Goal: Find specific page/section: Find specific page/section

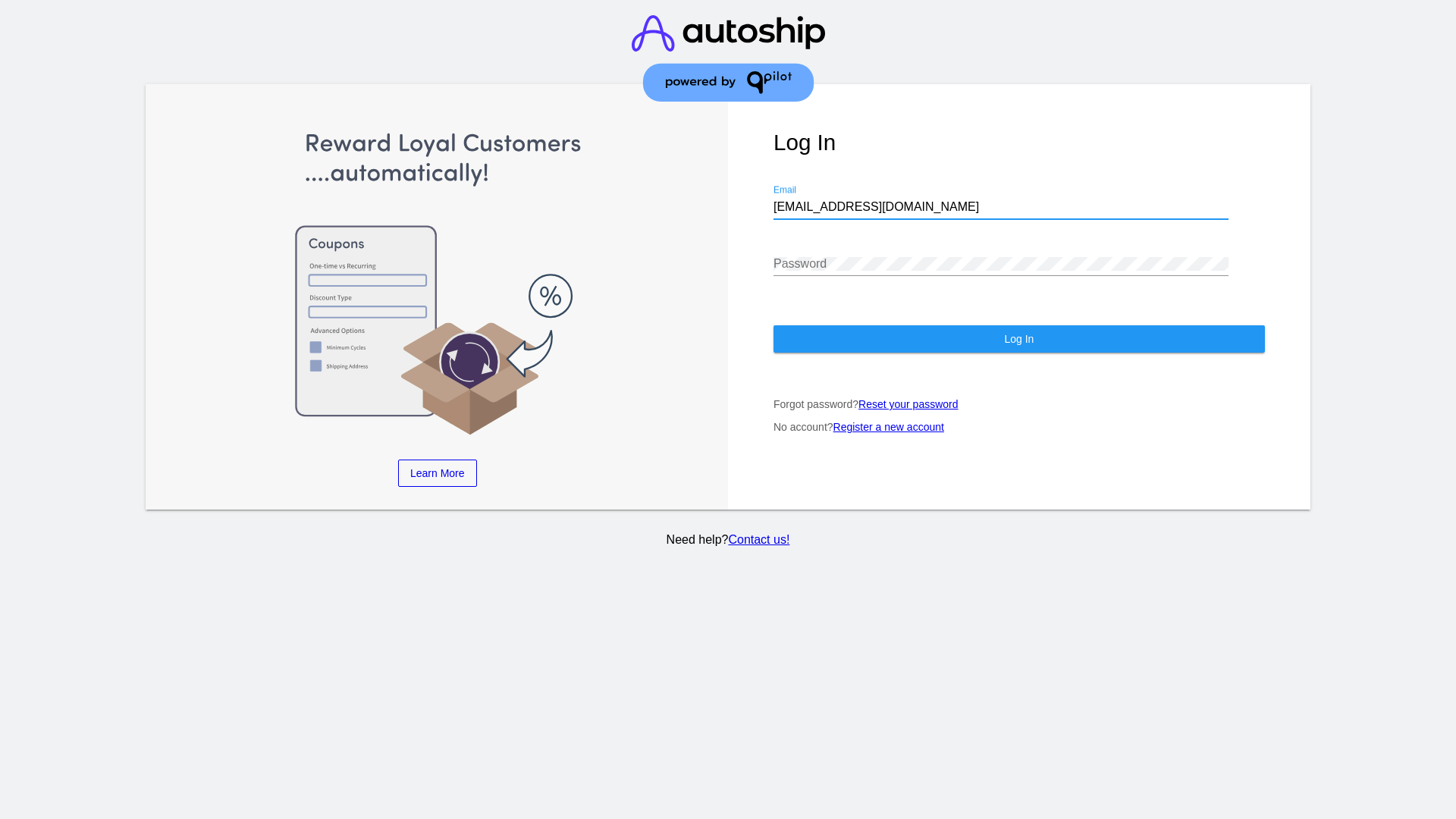
type input "[EMAIL_ADDRESS][DOMAIN_NAME]"
click at [1019, 339] on span "Log In" at bounding box center [1019, 339] width 30 height 12
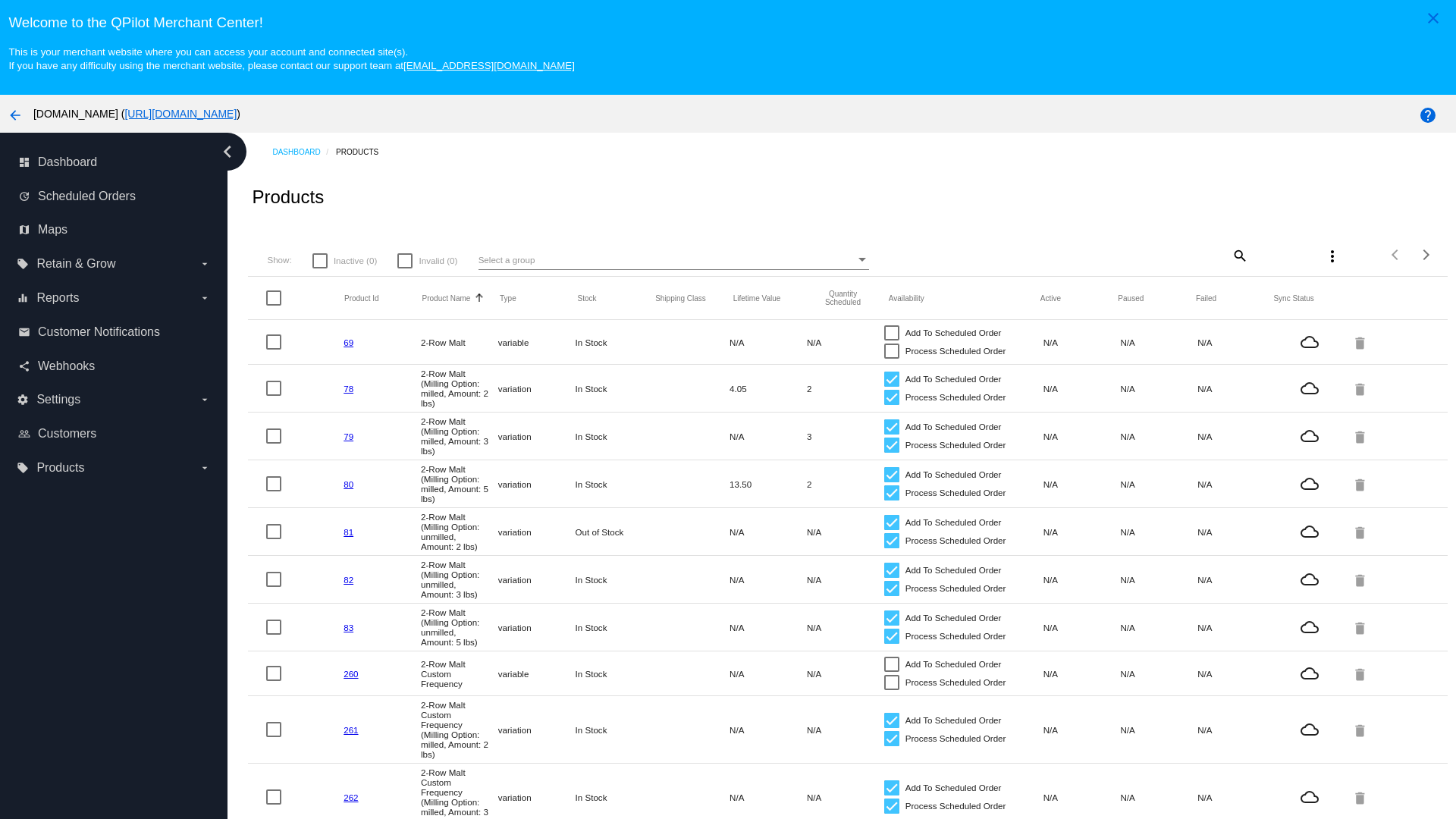
click at [1238, 255] on mat-icon "search" at bounding box center [1240, 255] width 18 height 24
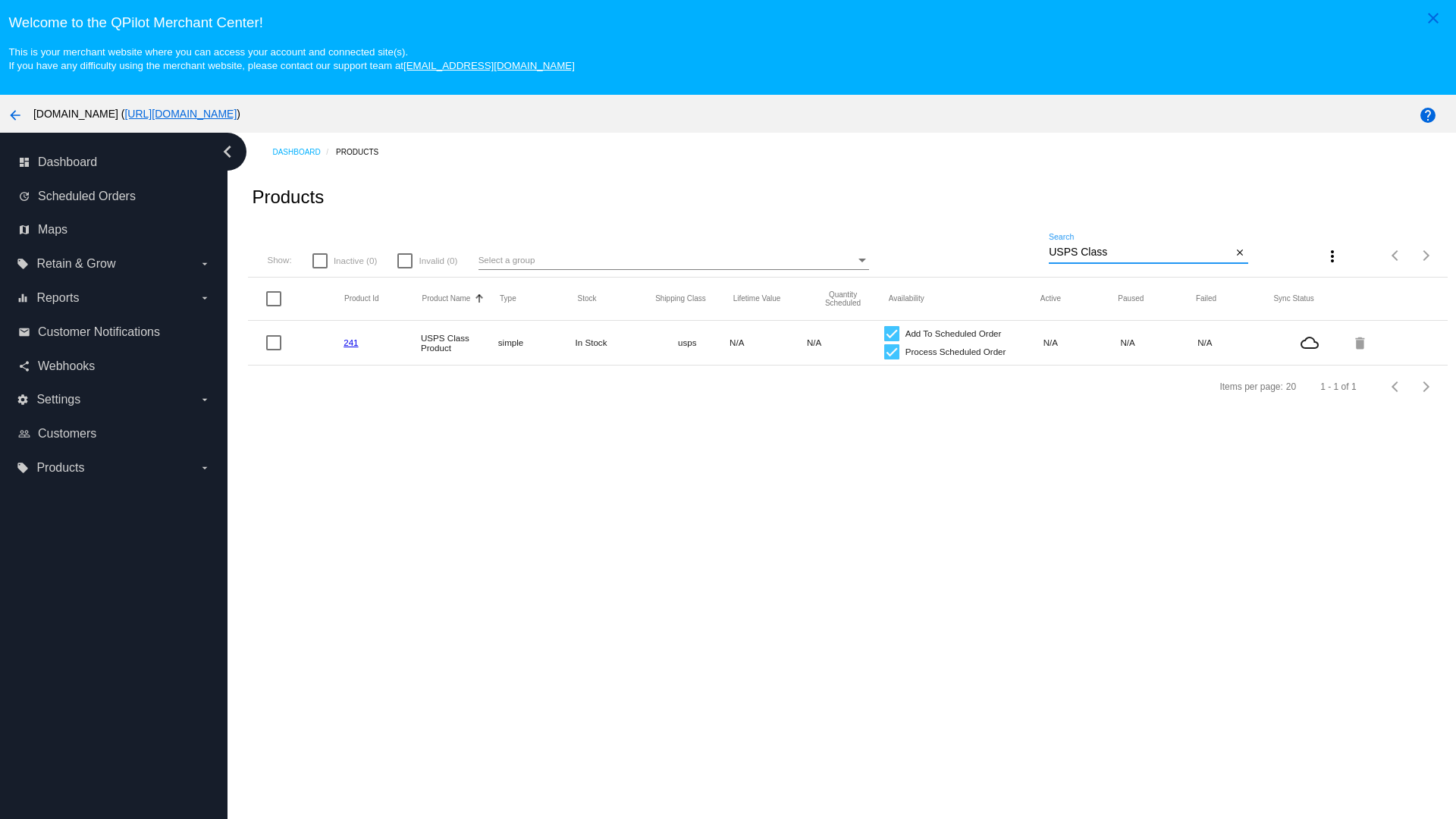
type input "Variable Enable"
